Goal: Task Accomplishment & Management: Manage account settings

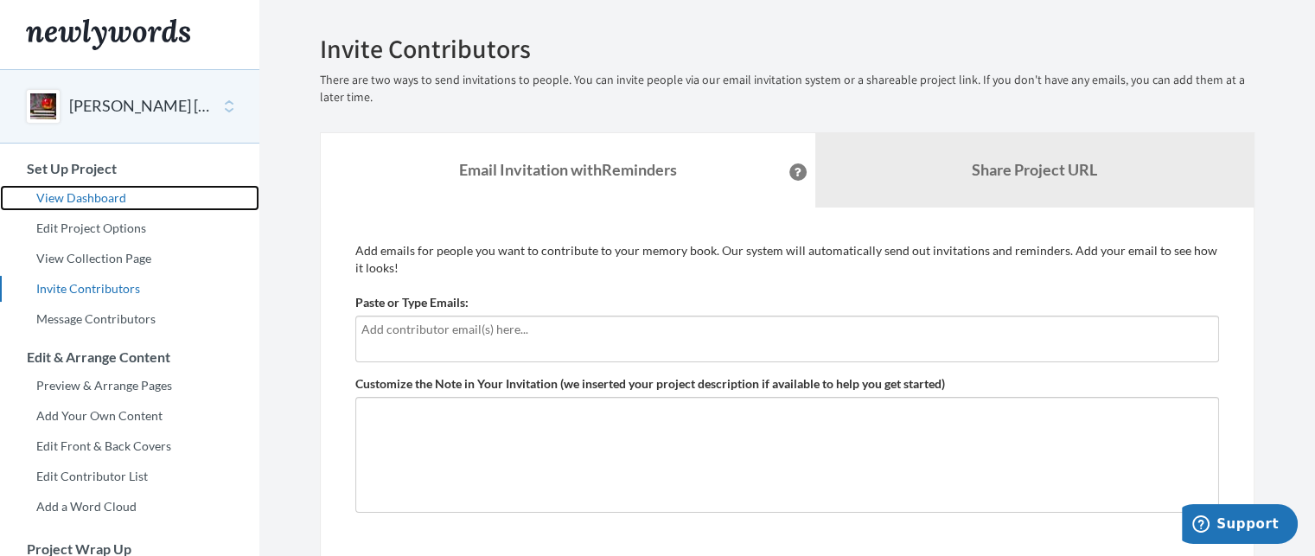
click at [74, 188] on link "View Dashboard" at bounding box center [129, 198] width 259 height 26
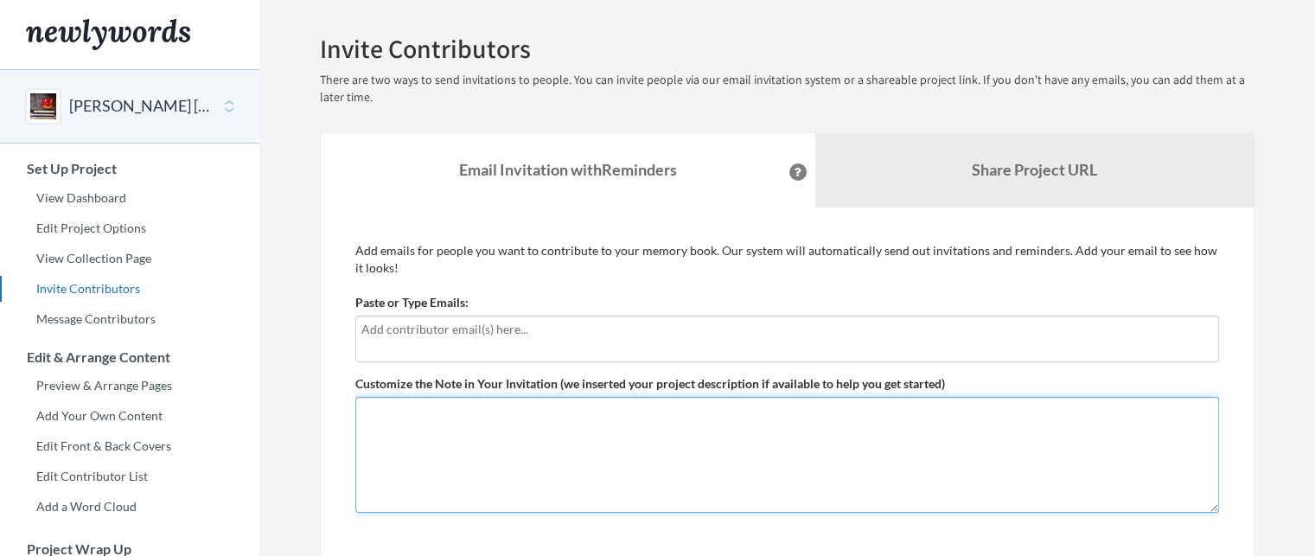
click at [731, 435] on textarea "Customize the Note in Your Invitation (we inserted your project description if …" at bounding box center [787, 455] width 864 height 116
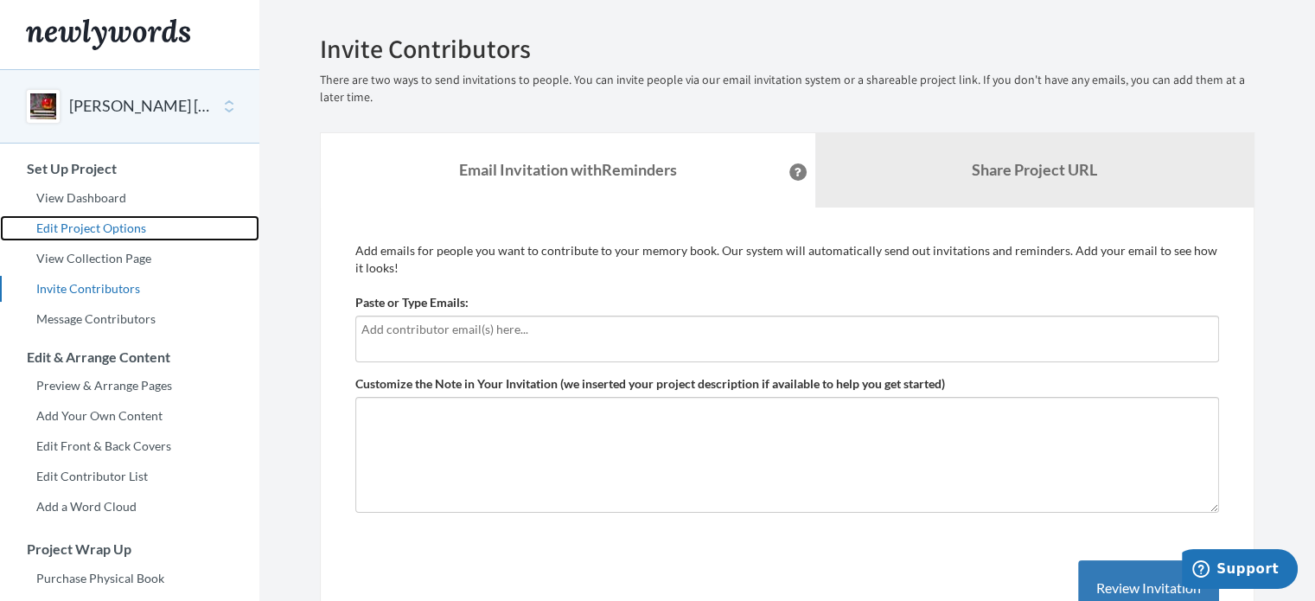
click at [129, 226] on link "Edit Project Options" at bounding box center [129, 228] width 259 height 26
click at [91, 227] on link "Edit Project Options" at bounding box center [129, 228] width 259 height 26
